Goal: Task Accomplishment & Management: Manage account settings

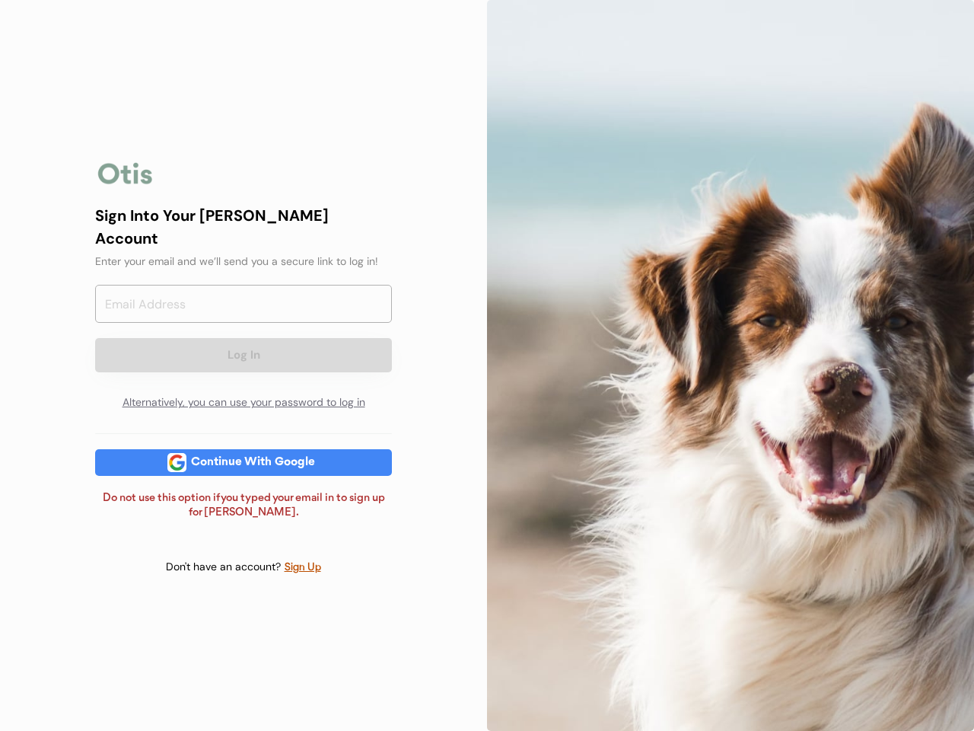
click at [487, 365] on div at bounding box center [730, 365] width 487 height 731
click at [244, 365] on div "Log In Alternatively, you can use your password to log in" at bounding box center [243, 351] width 297 height 133
click at [126, 183] on div at bounding box center [125, 173] width 61 height 30
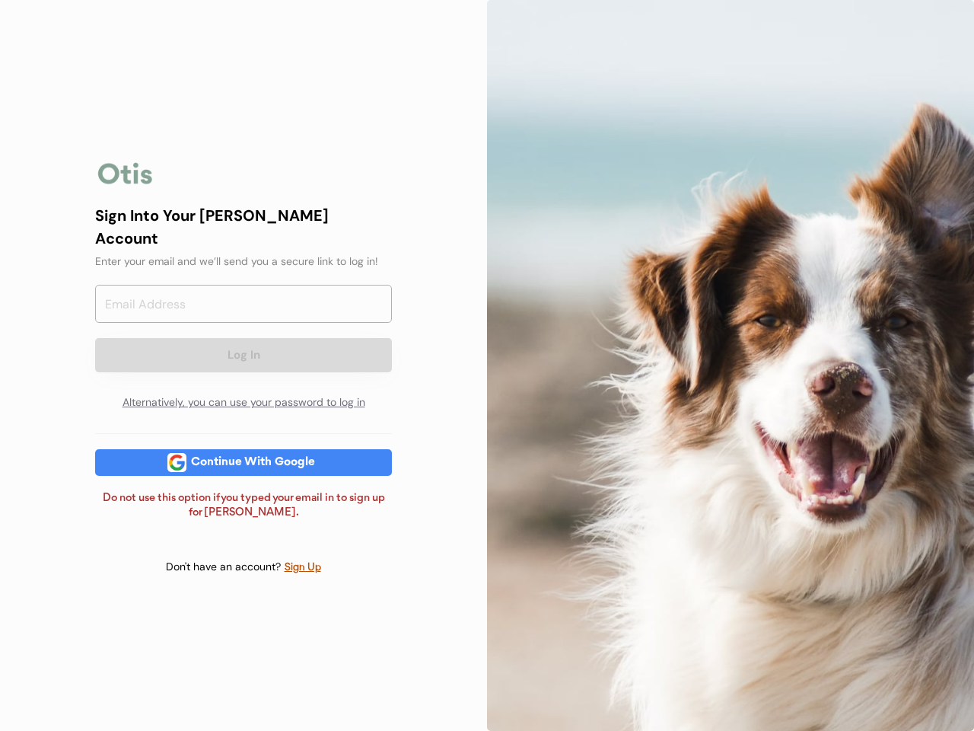
click at [244, 311] on input "email" at bounding box center [243, 304] width 297 height 38
click at [244, 237] on div "Sign Into Your [PERSON_NAME] Account" at bounding box center [243, 227] width 297 height 46
click at [244, 225] on div "Sign Into Your [PERSON_NAME] Account" at bounding box center [243, 227] width 297 height 46
click at [244, 253] on div "Enter your email and we’ll send you a secure link to log in!" at bounding box center [243, 261] width 297 height 16
click at [244, 341] on button "Log In" at bounding box center [243, 355] width 297 height 34
